Goal: Task Accomplishment & Management: Manage account settings

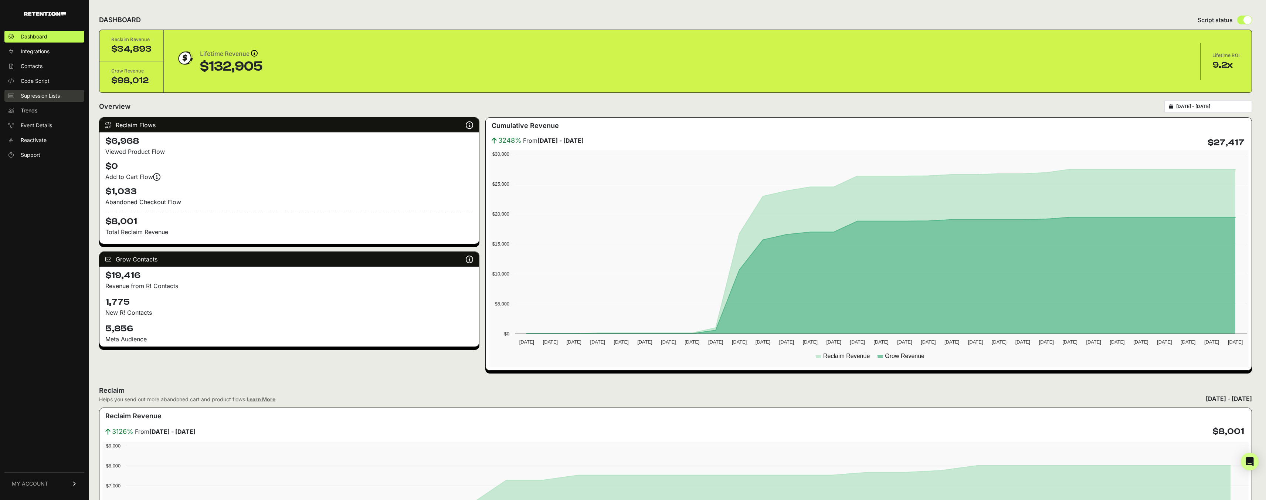
scroll to position [652, 0]
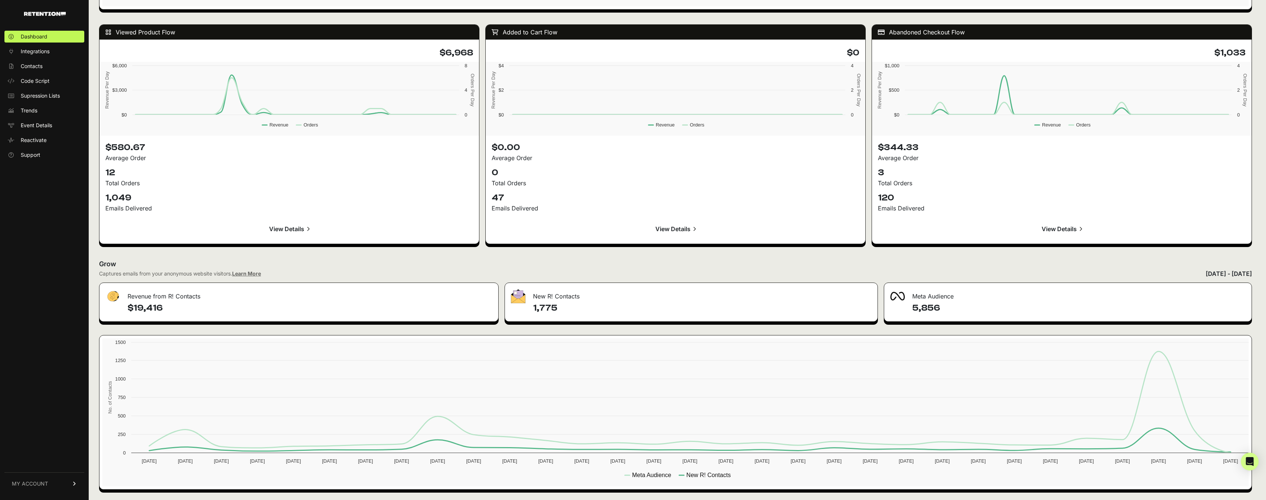
click at [43, 45] on ul "Dashboard Integrations Contacts Code Script Supression Lists Trends Event Detai…" at bounding box center [44, 96] width 80 height 130
click at [39, 51] on span "Integrations" at bounding box center [35, 51] width 29 height 7
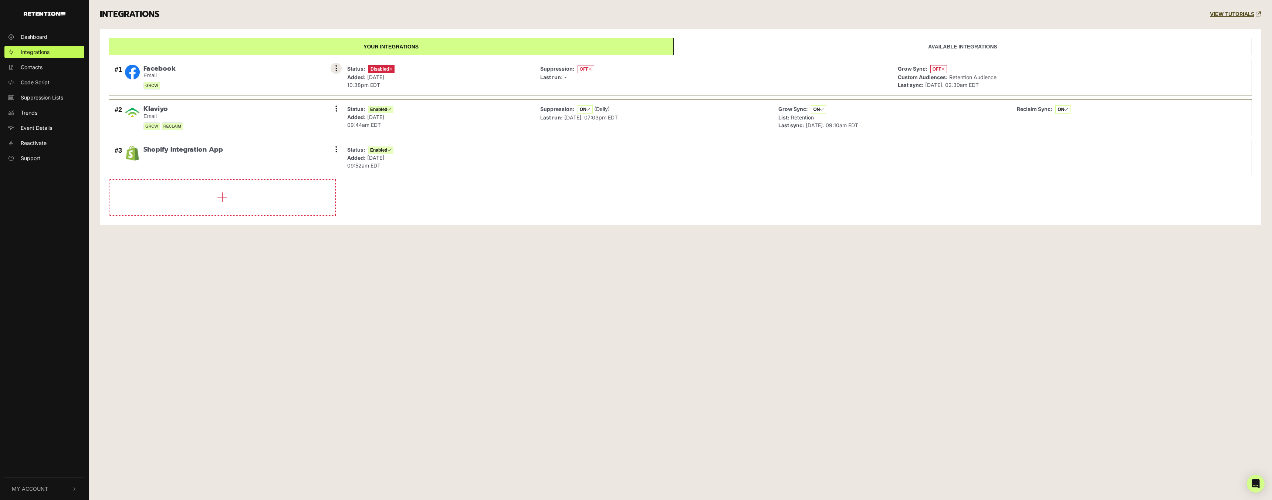
click at [340, 67] on button at bounding box center [335, 68] width 11 height 11
click at [284, 99] on link "Enable" at bounding box center [291, 101] width 70 height 17
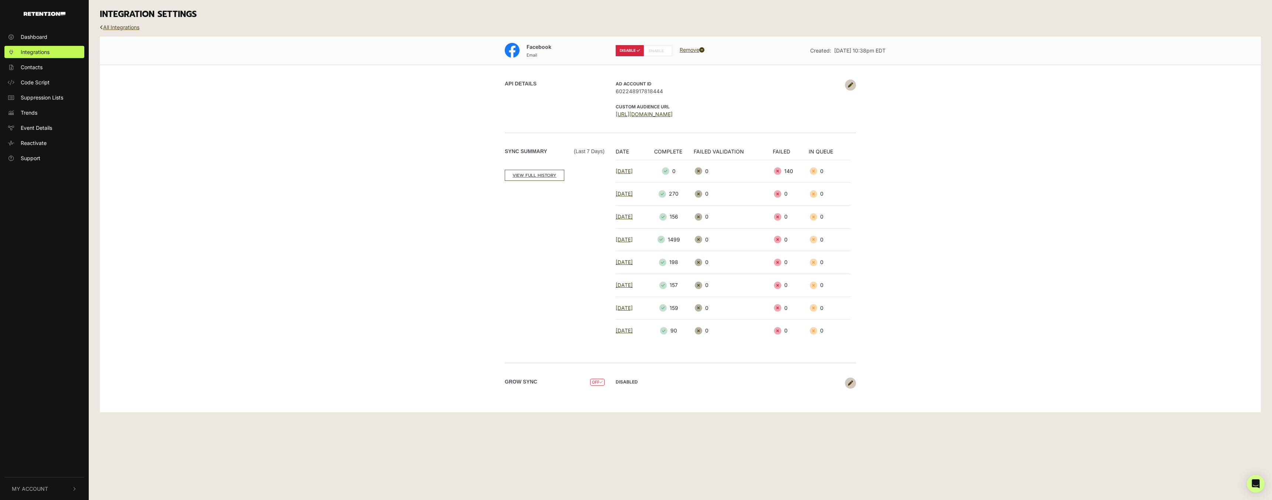
drag, startPoint x: 631, startPoint y: 51, endPoint x: 658, endPoint y: 54, distance: 26.3
click at [632, 51] on label "DISABLE" at bounding box center [629, 50] width 28 height 11
click at [658, 54] on label "ENABLE" at bounding box center [658, 50] width 28 height 11
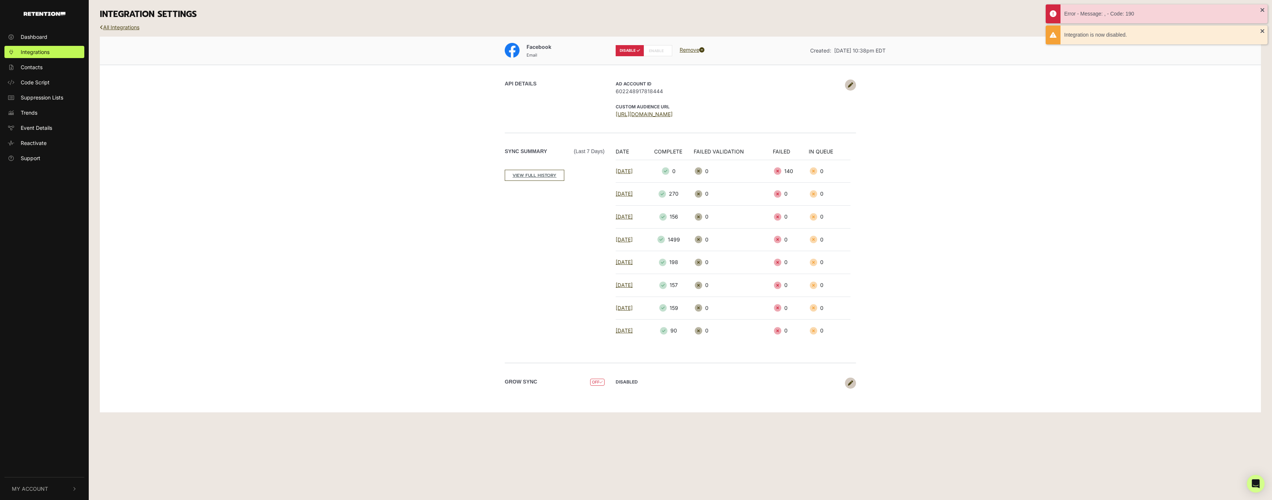
click at [657, 54] on label "ENABLE" at bounding box center [658, 50] width 28 height 11
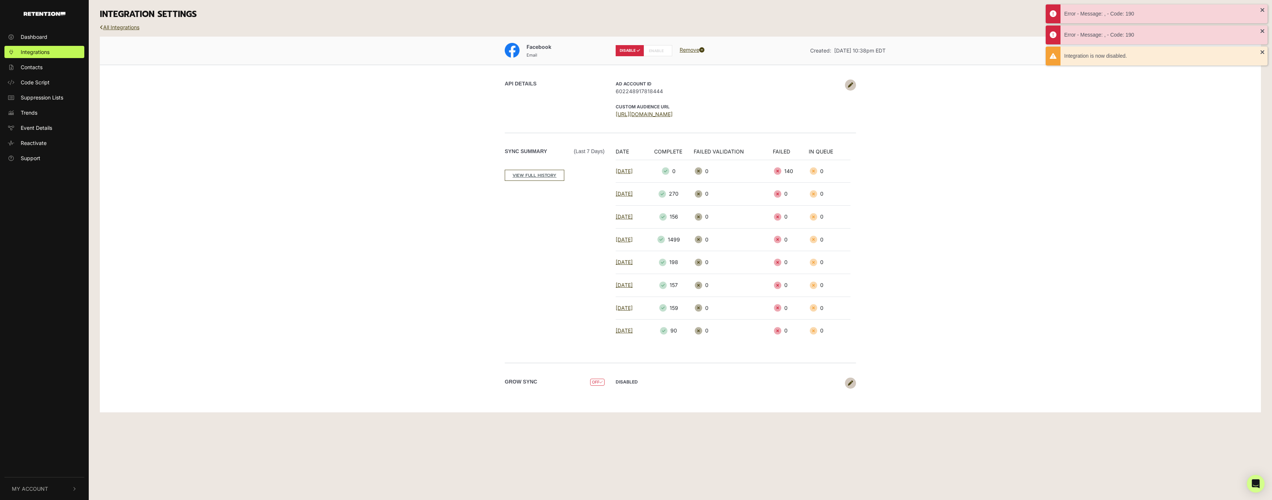
click at [659, 53] on label "ENABLE" at bounding box center [658, 50] width 28 height 11
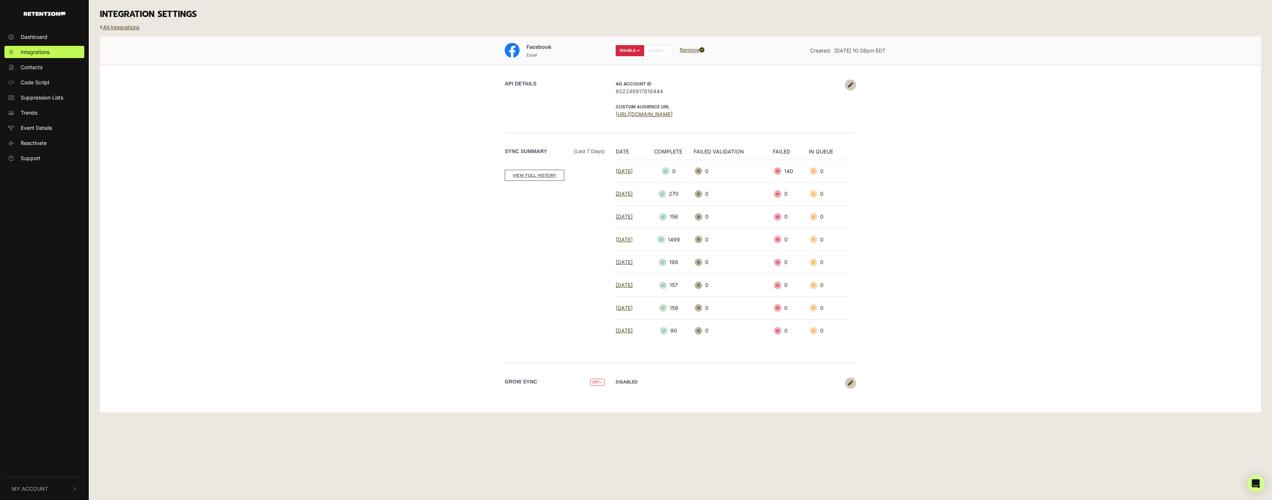
click at [688, 48] on link "Remove" at bounding box center [691, 50] width 25 height 6
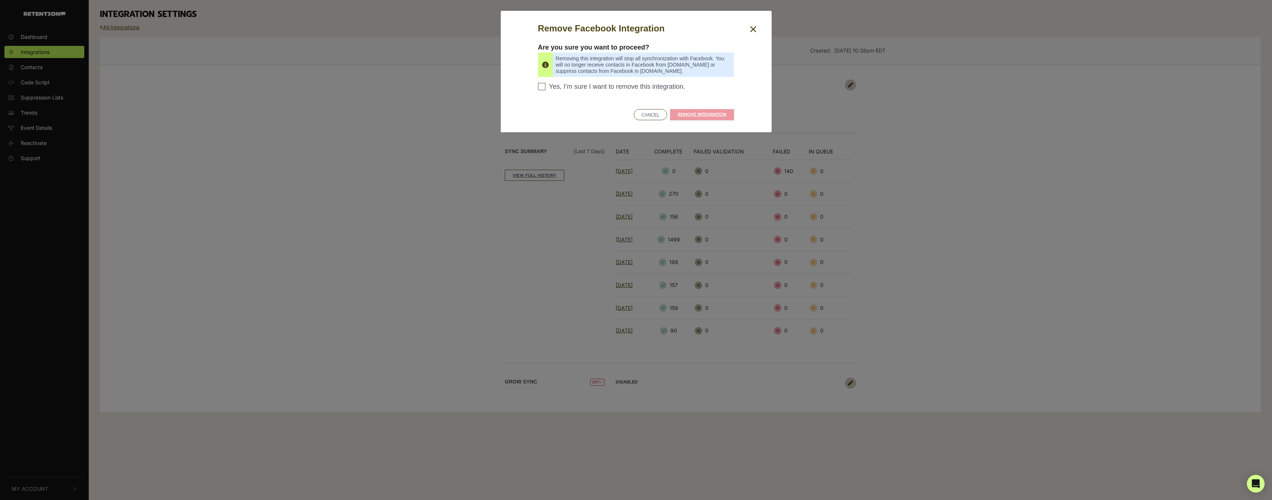
click at [550, 85] on span "Yes, I’m sure I want to remove this integration." at bounding box center [617, 87] width 136 height 8
click at [545, 85] on input "Yes, I’m sure I want to remove this integration. Please confirm to continue" at bounding box center [541, 86] width 7 height 7
checkbox input "true"
click at [700, 113] on link "REMOVE INTEGRATION" at bounding box center [702, 114] width 64 height 11
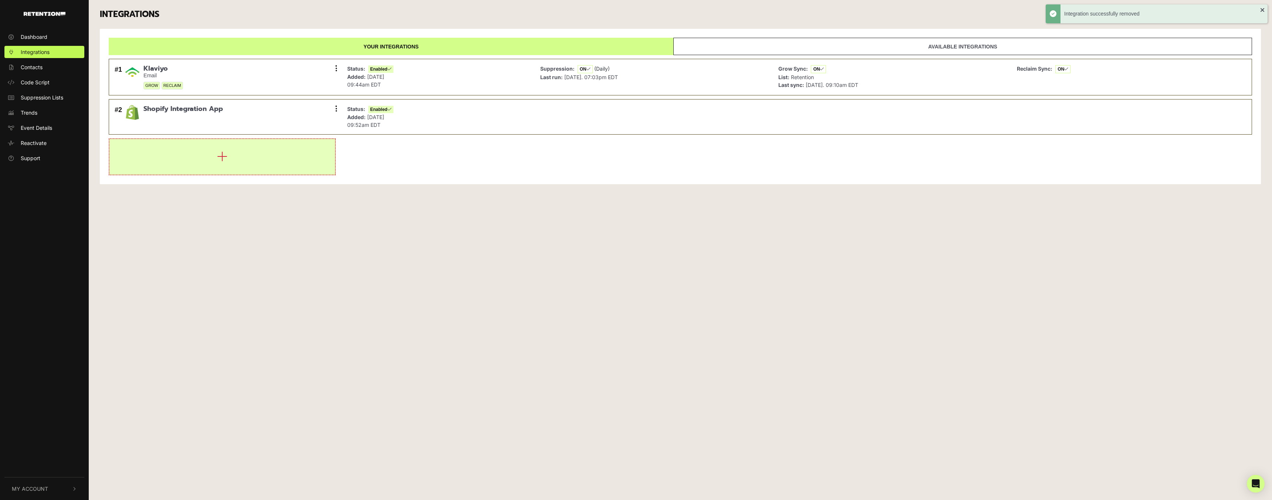
click at [209, 162] on button "button" at bounding box center [221, 156] width 225 height 35
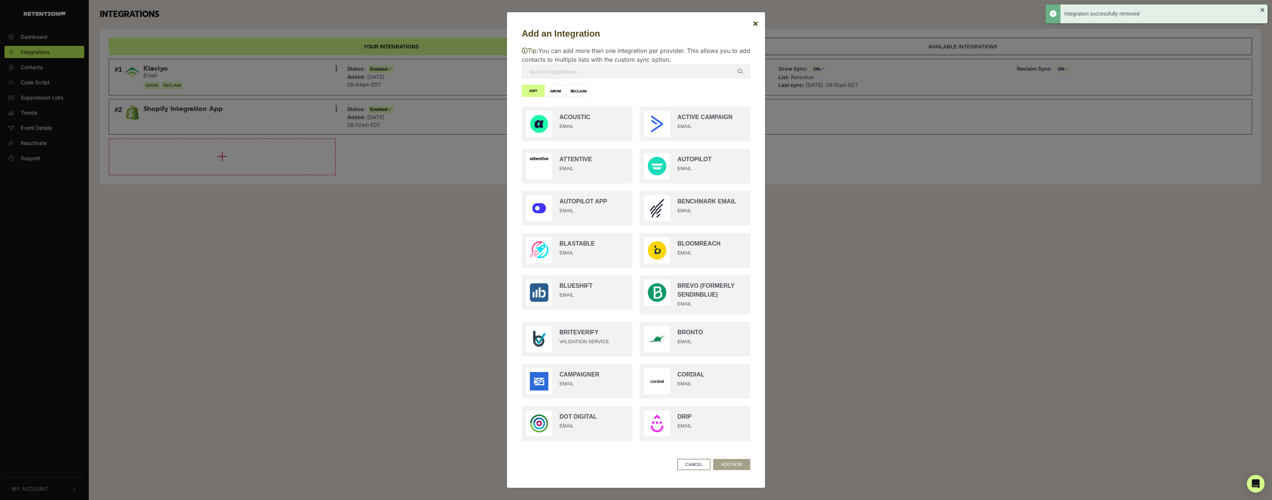
click at [632, 73] on input "text" at bounding box center [636, 71] width 228 height 15
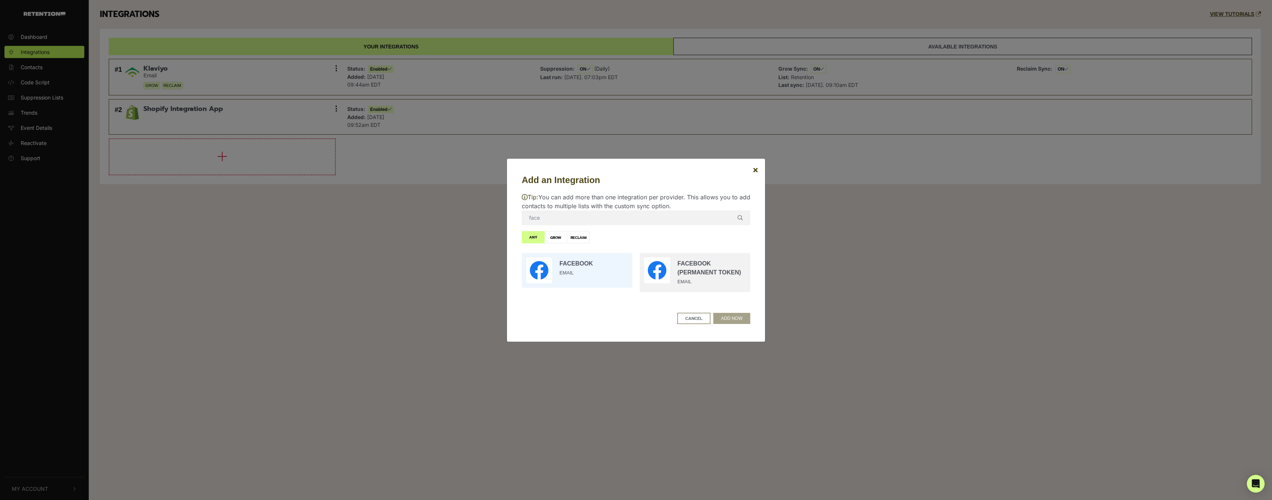
type input "face"
click at [583, 268] on input "radio" at bounding box center [577, 270] width 118 height 42
radio input "true"
click at [733, 317] on button "ADD NOW" at bounding box center [731, 318] width 37 height 11
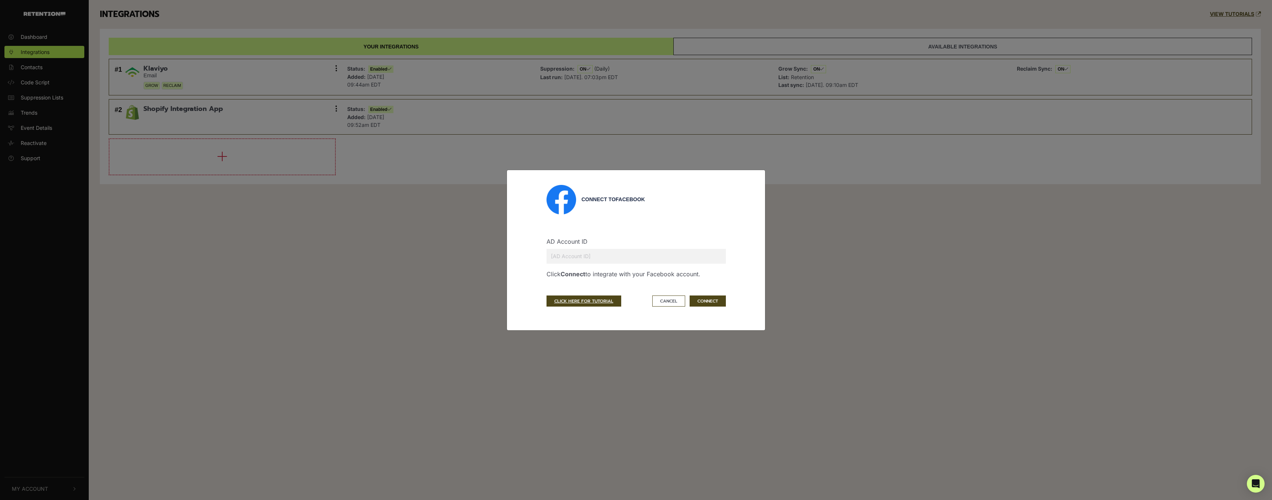
click at [651, 261] on input "text" at bounding box center [635, 256] width 179 height 15
type input "602248917818444"
click at [707, 299] on button "CONNECT" at bounding box center [707, 300] width 36 height 11
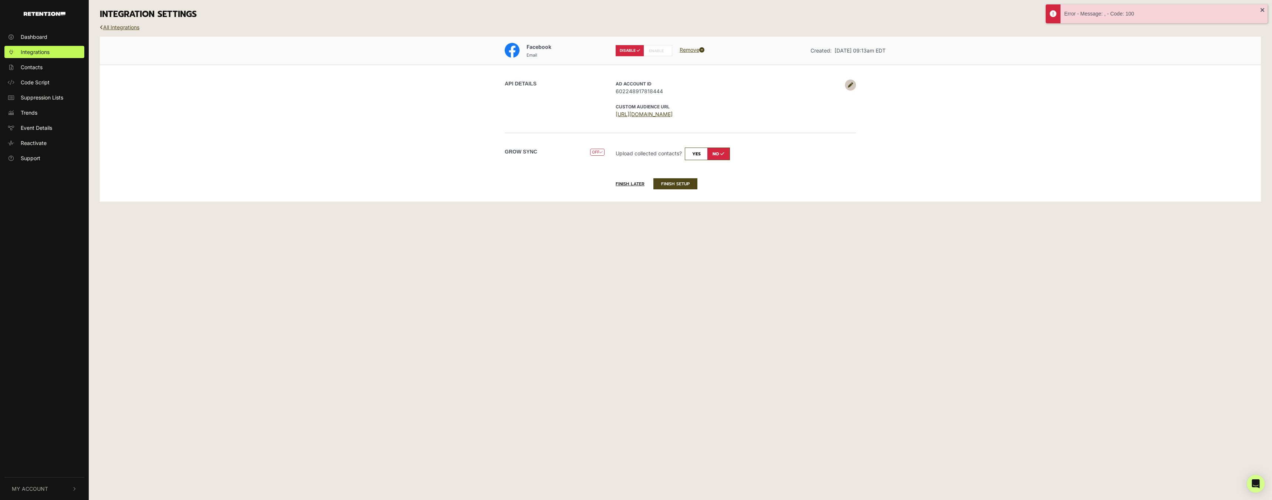
click at [664, 55] on label "ENABLE" at bounding box center [658, 50] width 28 height 11
click at [662, 52] on label "ENABLE" at bounding box center [658, 50] width 28 height 11
radio input "false"
radio input "true"
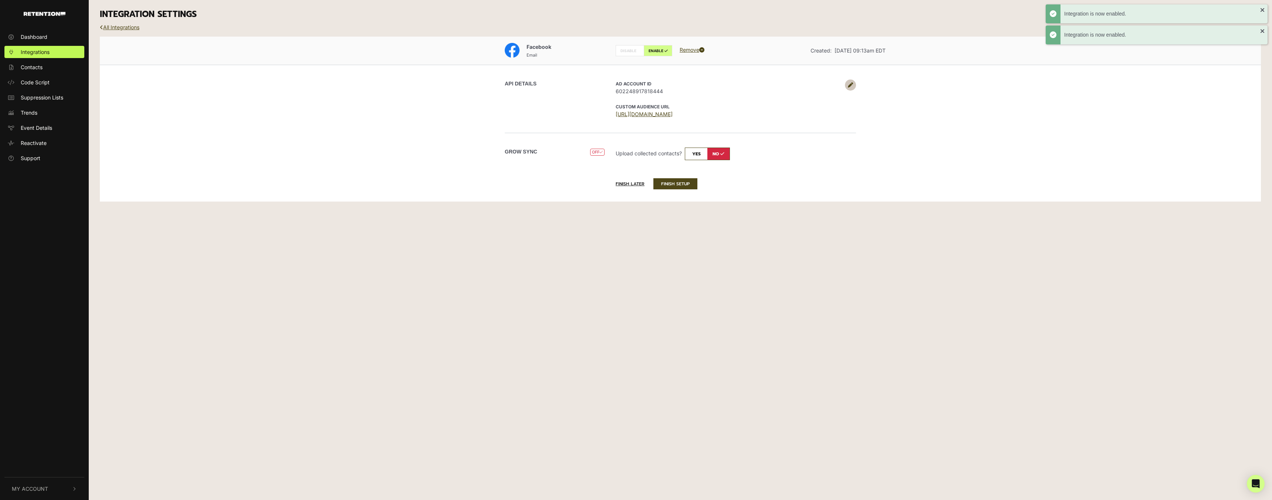
click at [696, 153] on input "checkbox" at bounding box center [707, 153] width 45 height 13
checkbox input "true"
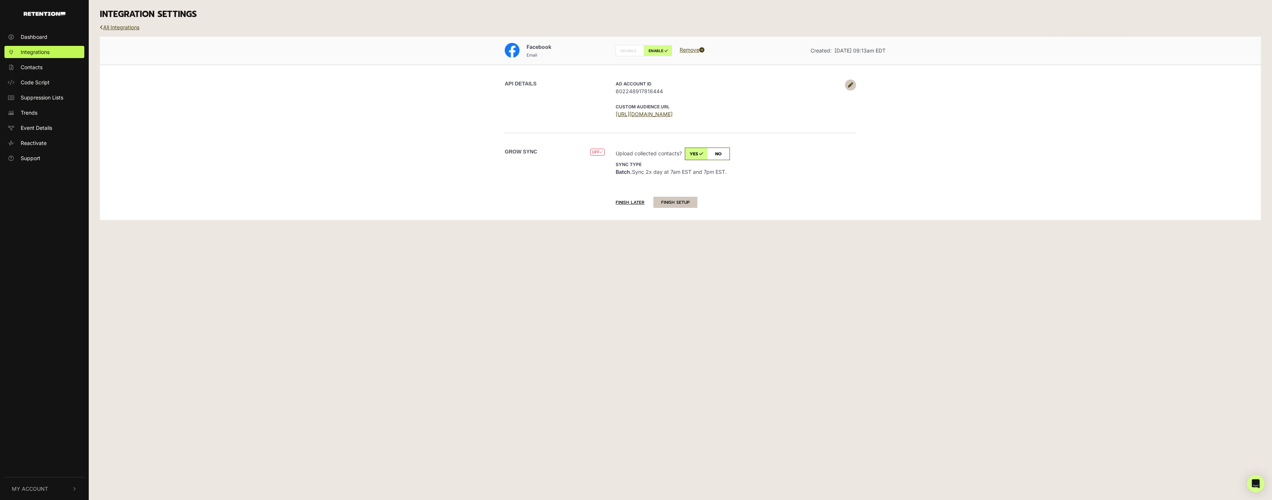
click at [684, 206] on button "FINISH SETUP" at bounding box center [675, 202] width 44 height 11
